Goal: Information Seeking & Learning: Learn about a topic

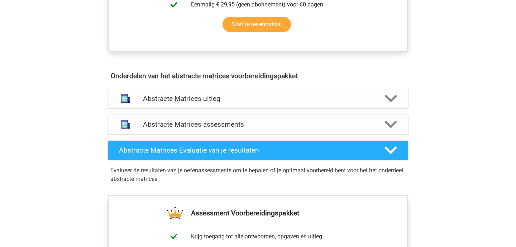
scroll to position [381, 0]
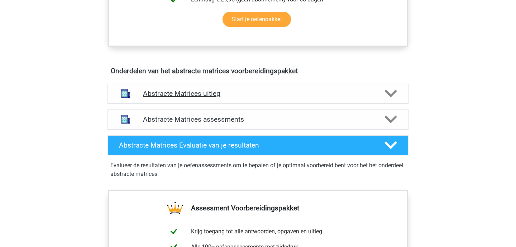
click at [153, 92] on h4 "Abstracte Matrices uitleg" at bounding box center [258, 93] width 230 height 8
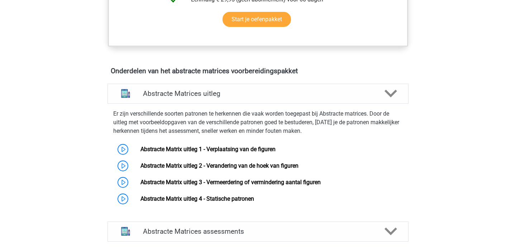
scroll to position [401, 0]
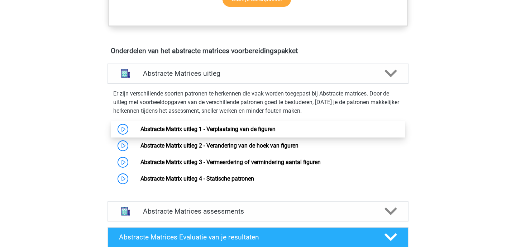
click at [150, 128] on link "Abstracte Matrix uitleg 1 - Verplaatsing van de figuren" at bounding box center [208, 129] width 135 height 7
